Goal: Information Seeking & Learning: Learn about a topic

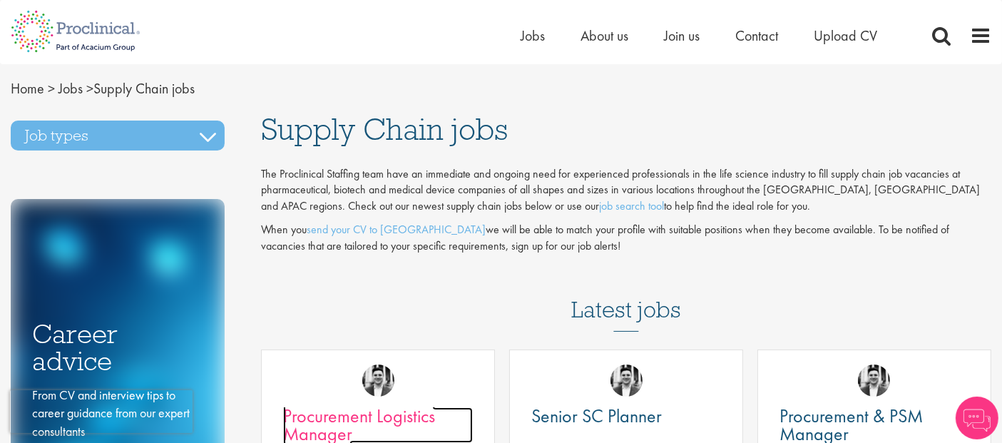
click at [393, 411] on span "Procurement Logistics Manager" at bounding box center [359, 425] width 152 height 42
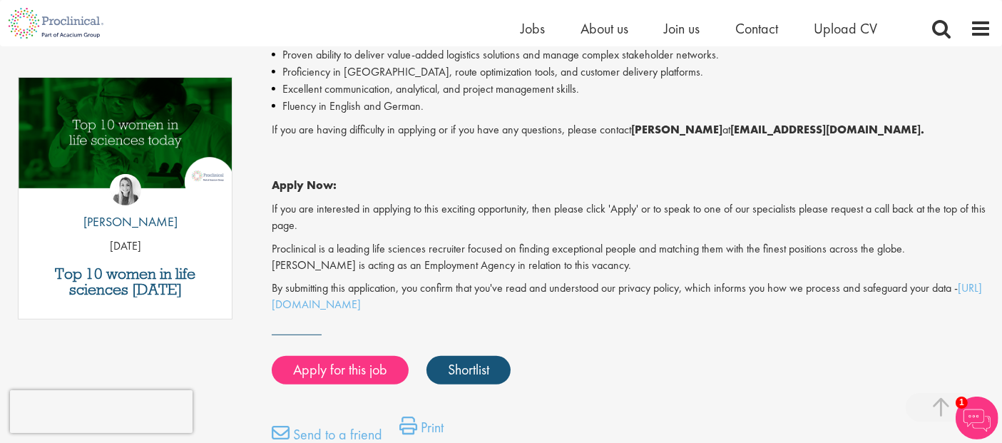
scroll to position [725, 0]
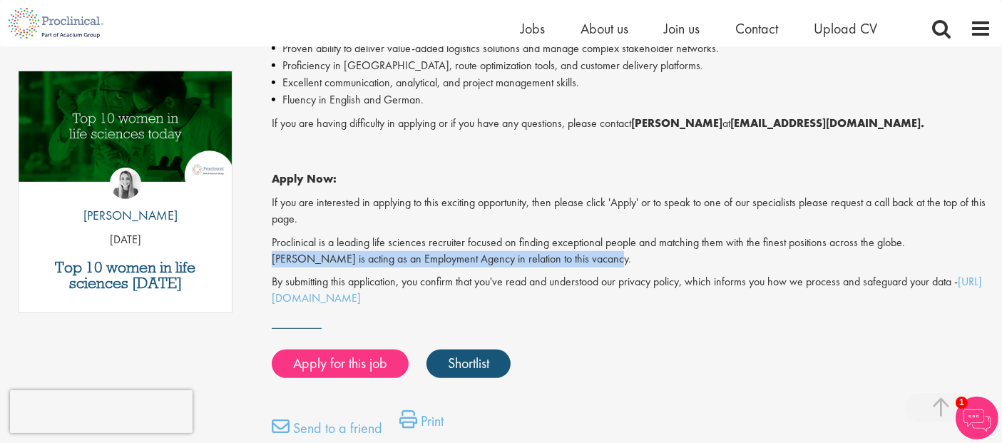
drag, startPoint x: 908, startPoint y: 242, endPoint x: 920, endPoint y: 262, distance: 23.0
click at [920, 262] on p "Proclinical is a leading life sciences recruiter focused on finding exceptional…" at bounding box center [631, 251] width 719 height 33
copy p "Proclinical is acting as an Employment Agency in relation to this vacancy."
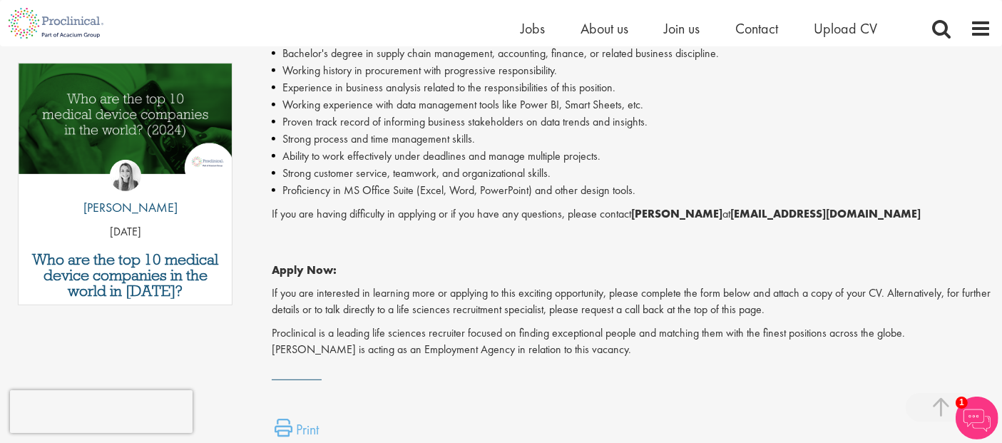
scroll to position [724, 0]
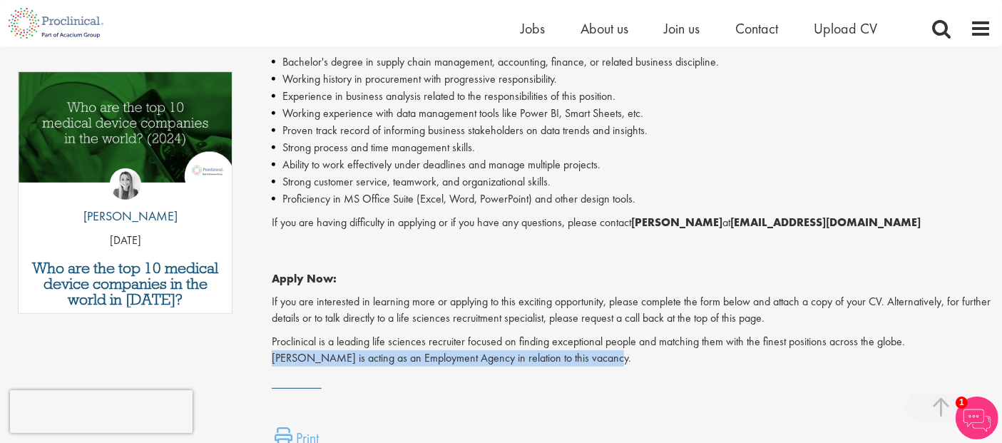
drag, startPoint x: 906, startPoint y: 339, endPoint x: 928, endPoint y: 359, distance: 29.8
click at [928, 359] on p "Proclinical is a leading life sciences recruiter focused on finding exceptional…" at bounding box center [631, 350] width 719 height 33
copy p "Proclinical is acting as an Employment Agency in relation to this vacancy."
